Goal: Find specific page/section: Find specific page/section

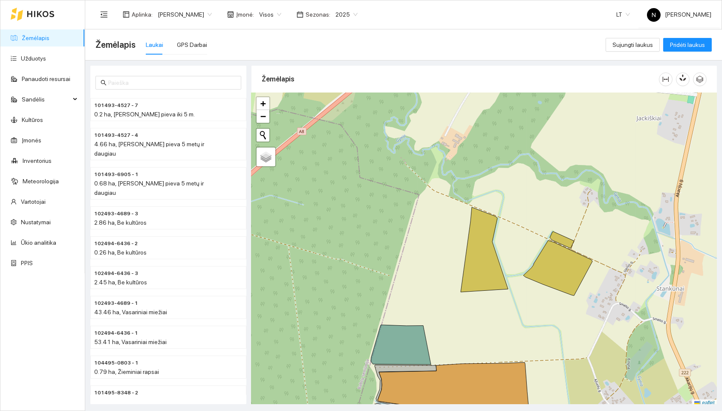
scroll to position [2, 0]
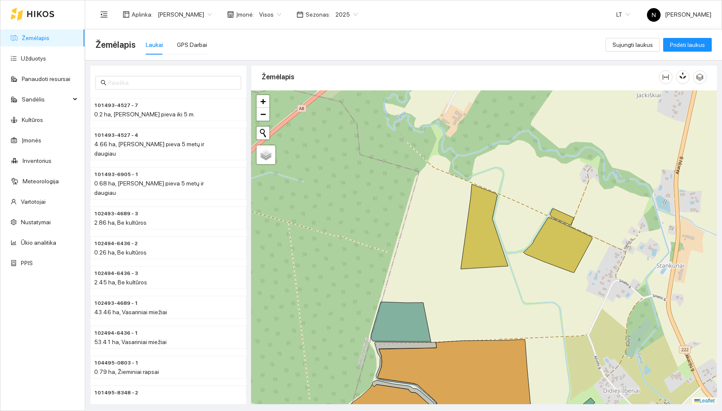
drag, startPoint x: 448, startPoint y: 265, endPoint x: 448, endPoint y: 155, distance: 110.0
click at [448, 150] on div "+ − Nieko nerasta. Bandykite dar kartą. Žemėlapis Palydovas Leaflet" at bounding box center [485, 248] width 466 height 314
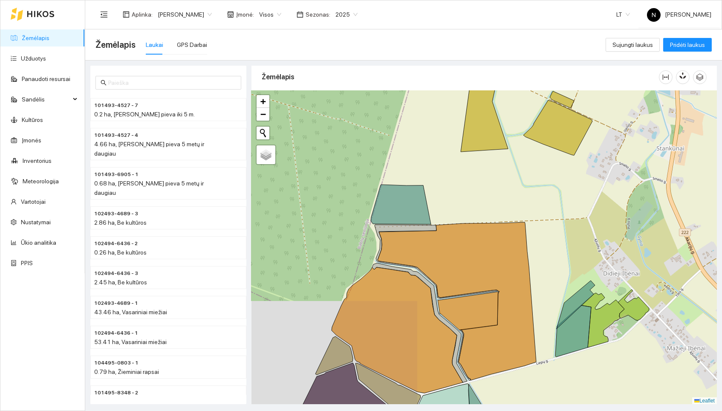
drag, startPoint x: 463, startPoint y: 211, endPoint x: 463, endPoint y: 190, distance: 20.9
click at [463, 190] on div "+ − Nieko nerasta. Bandykite dar kartą. Žemėlapis Palydovas Leaflet" at bounding box center [485, 248] width 466 height 314
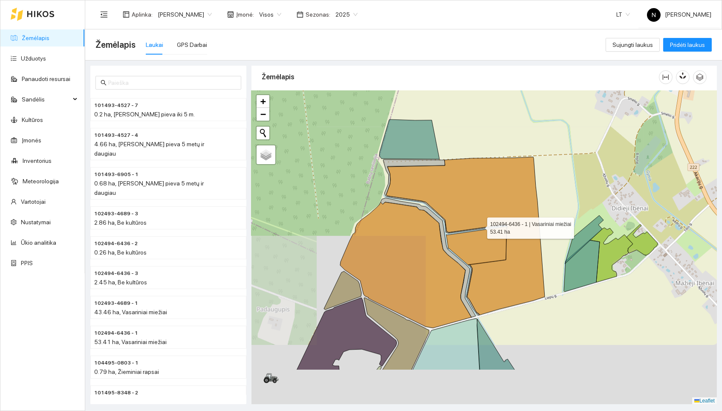
drag, startPoint x: 471, startPoint y: 293, endPoint x: 481, endPoint y: 227, distance: 66.9
click at [481, 227] on icon at bounding box center [465, 236] width 159 height 158
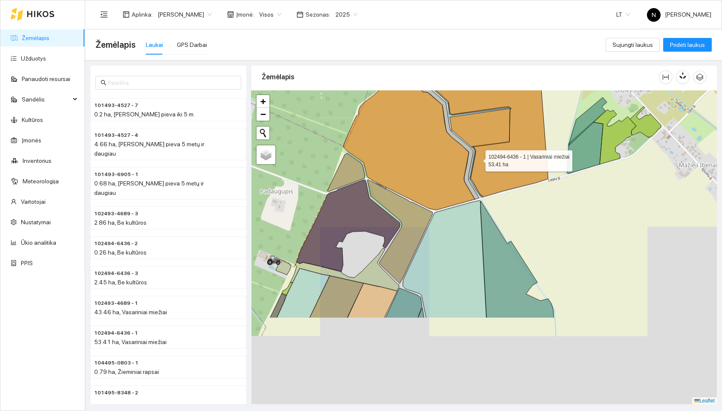
drag, startPoint x: 477, startPoint y: 278, endPoint x: 478, endPoint y: 160, distance: 117.7
click at [478, 160] on icon at bounding box center [469, 118] width 159 height 158
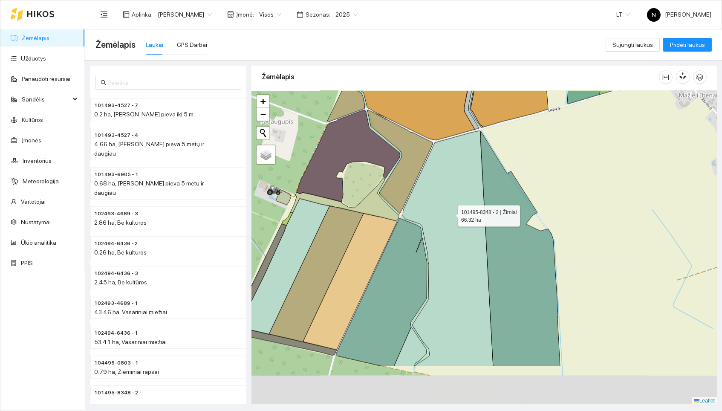
drag, startPoint x: 451, startPoint y: 285, endPoint x: 451, endPoint y: 211, distance: 73.3
click at [451, 212] on icon at bounding box center [448, 249] width 90 height 236
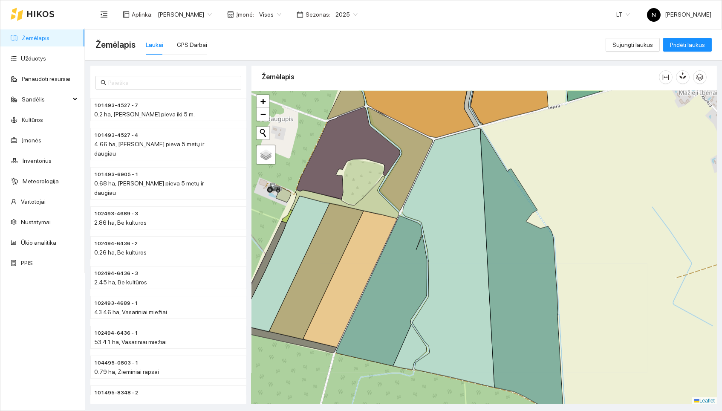
click at [352, 13] on span "2025" at bounding box center [347, 14] width 22 height 13
click at [353, 113] on div "2026" at bounding box center [349, 112] width 22 height 9
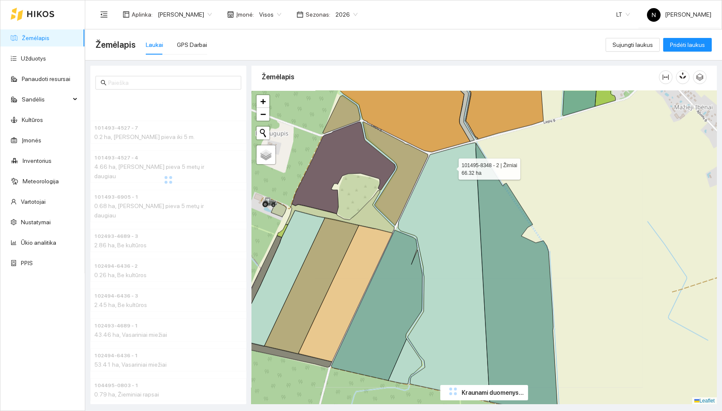
drag, startPoint x: 456, startPoint y: 152, endPoint x: 451, endPoint y: 167, distance: 15.2
click at [451, 167] on icon at bounding box center [444, 272] width 92 height 259
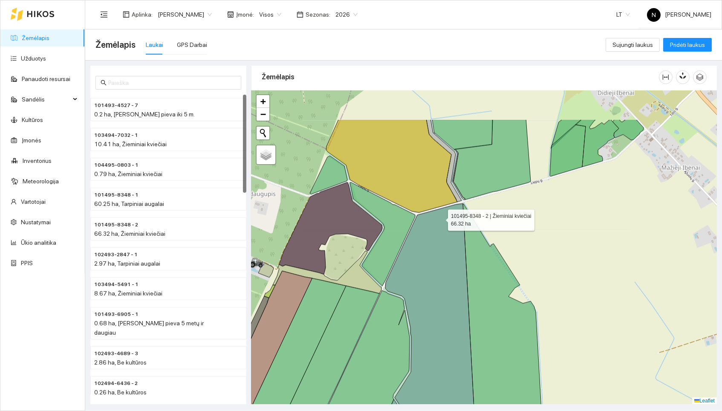
drag, startPoint x: 454, startPoint y: 156, endPoint x: 440, endPoint y: 220, distance: 64.6
click at [441, 218] on icon at bounding box center [431, 332] width 92 height 259
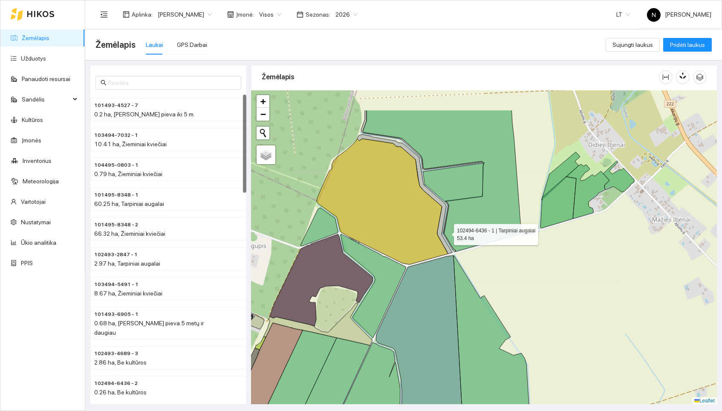
drag, startPoint x: 457, startPoint y: 177, endPoint x: 444, endPoint y: 237, distance: 61.8
click at [445, 237] on icon at bounding box center [442, 181] width 159 height 142
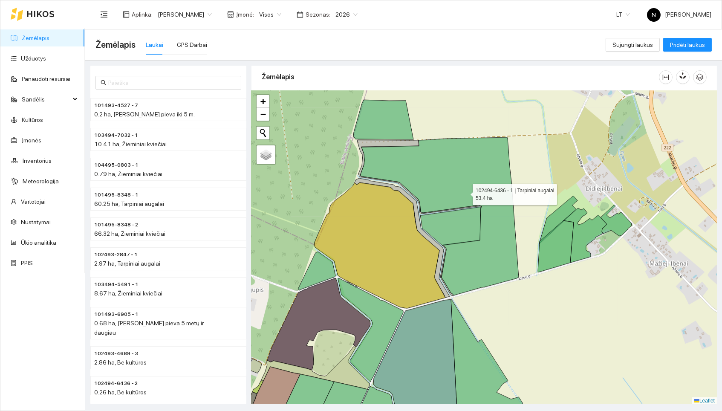
drag, startPoint x: 465, startPoint y: 147, endPoint x: 457, endPoint y: 272, distance: 126.1
click at [457, 272] on icon at bounding box center [439, 216] width 159 height 158
